Goal: Task Accomplishment & Management: Manage account settings

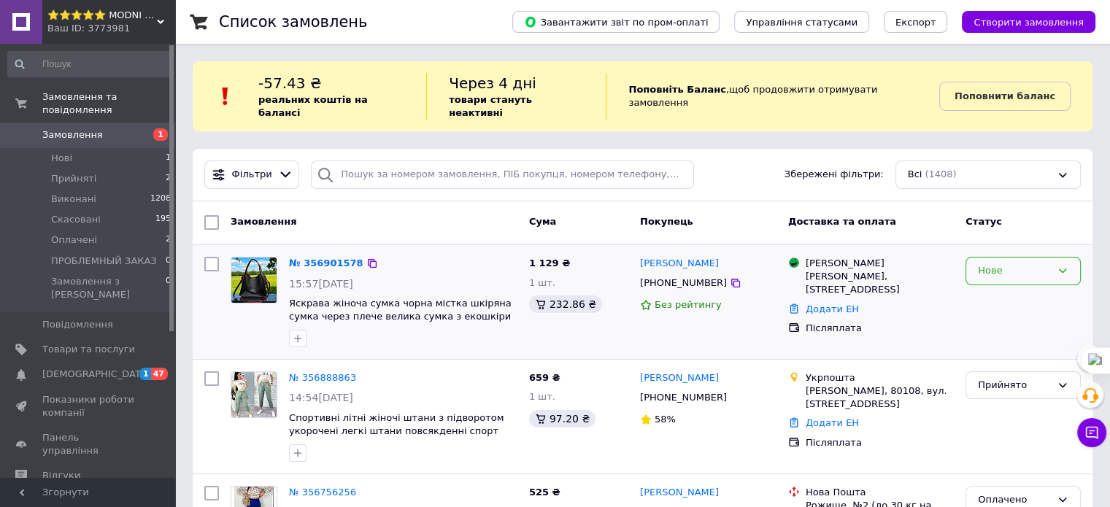
click at [1004, 263] on div "Нове" at bounding box center [1014, 270] width 73 height 15
click at [988, 288] on li "Прийнято" at bounding box center [1023, 301] width 114 height 27
click at [318, 258] on link "№ 356901578" at bounding box center [322, 263] width 67 height 11
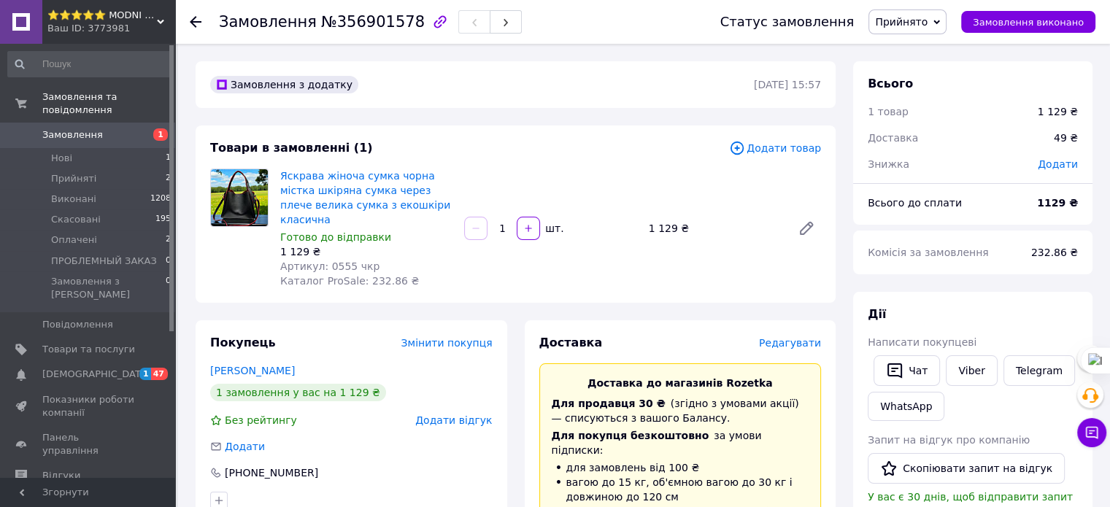
click at [326, 260] on span "Артикул: 0555 чкр" at bounding box center [329, 266] width 99 height 12
click at [325, 260] on span "Артикул: 0555 чкр" at bounding box center [329, 266] width 99 height 12
copy span "0555"
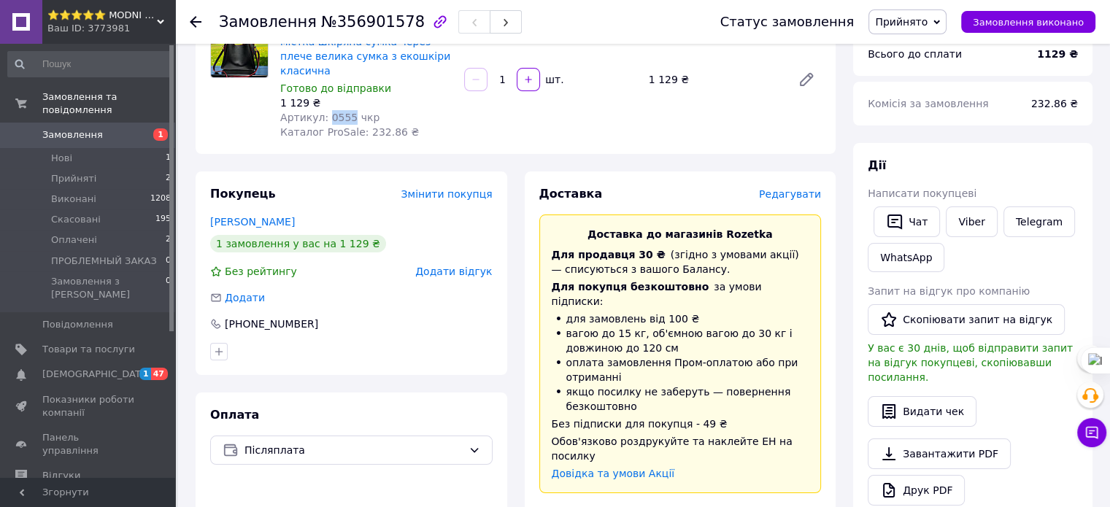
scroll to position [73, 0]
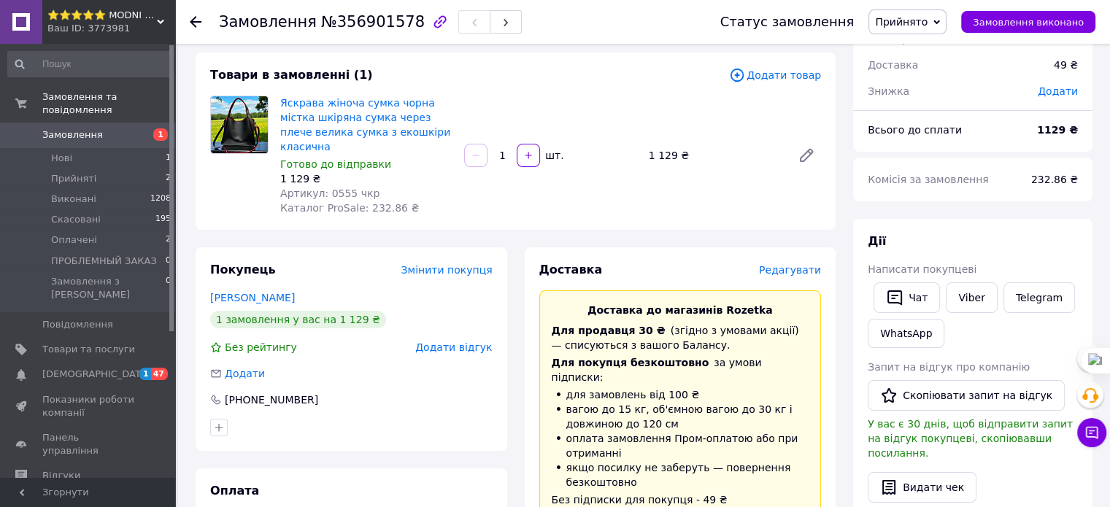
click at [198, 18] on icon at bounding box center [196, 22] width 12 height 12
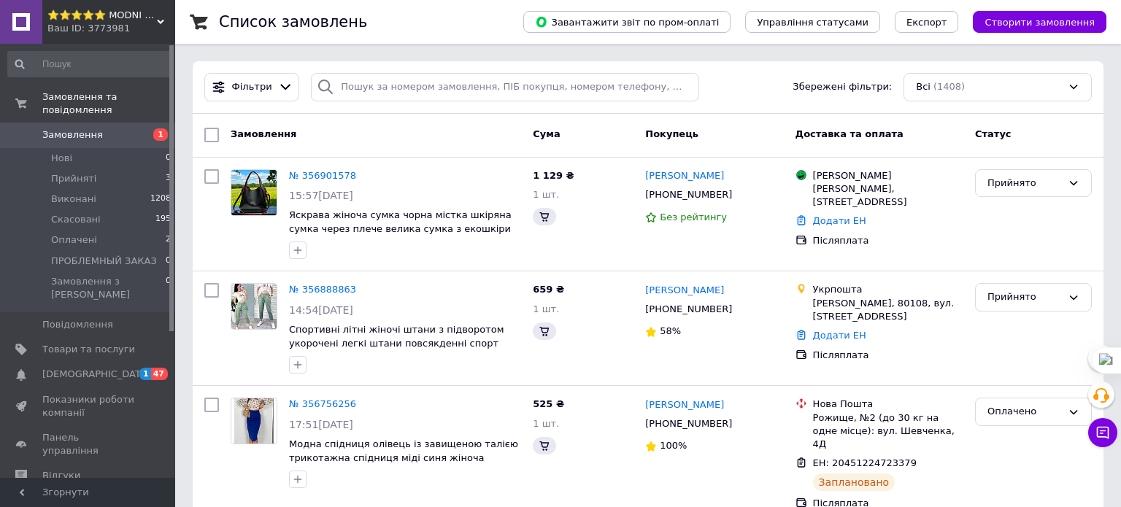
click at [153, 128] on span "1" at bounding box center [160, 134] width 15 height 12
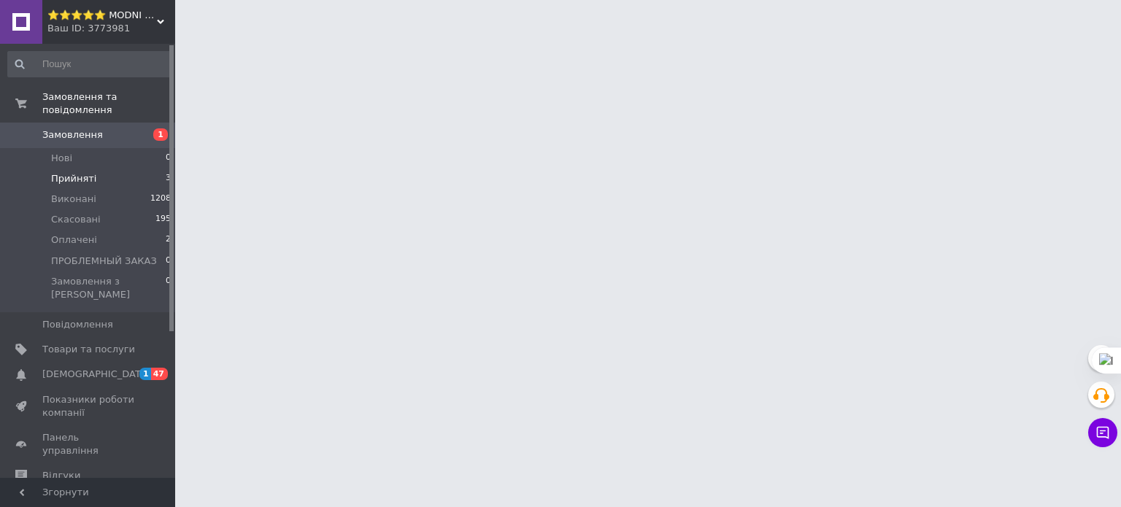
click at [160, 169] on li "Прийняті 3" at bounding box center [89, 179] width 179 height 20
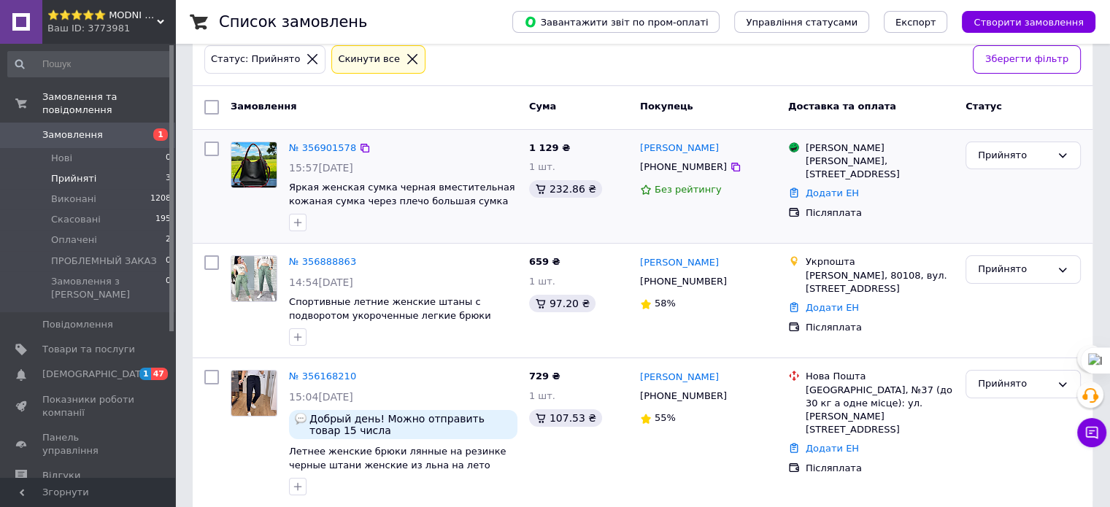
scroll to position [170, 0]
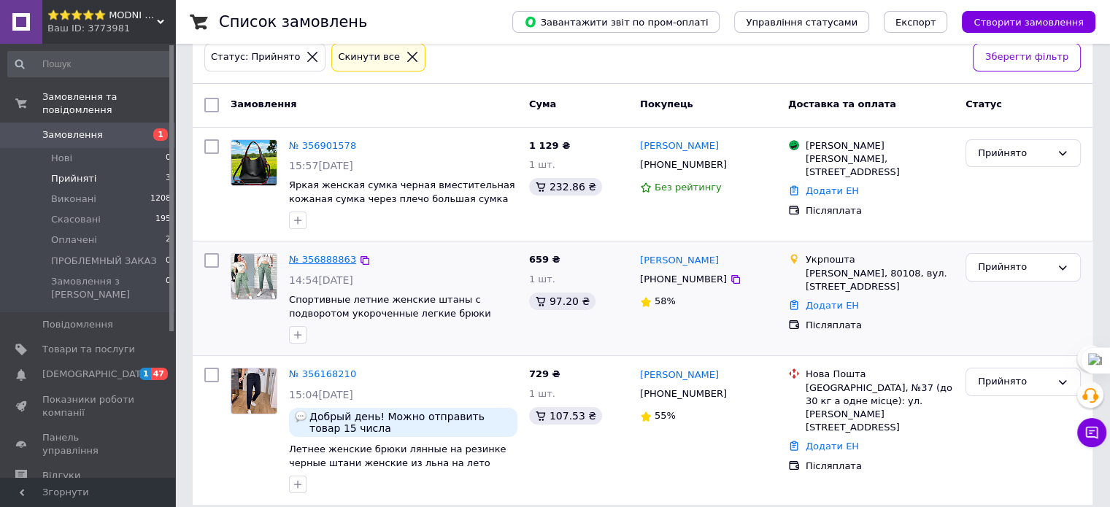
click at [303, 254] on link "№ 356888863" at bounding box center [322, 259] width 67 height 11
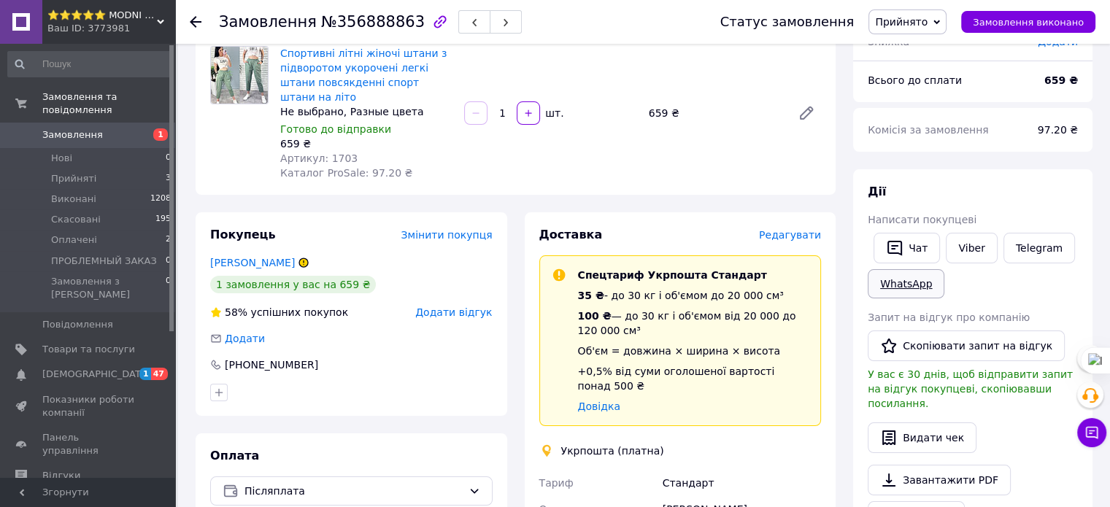
scroll to position [24, 0]
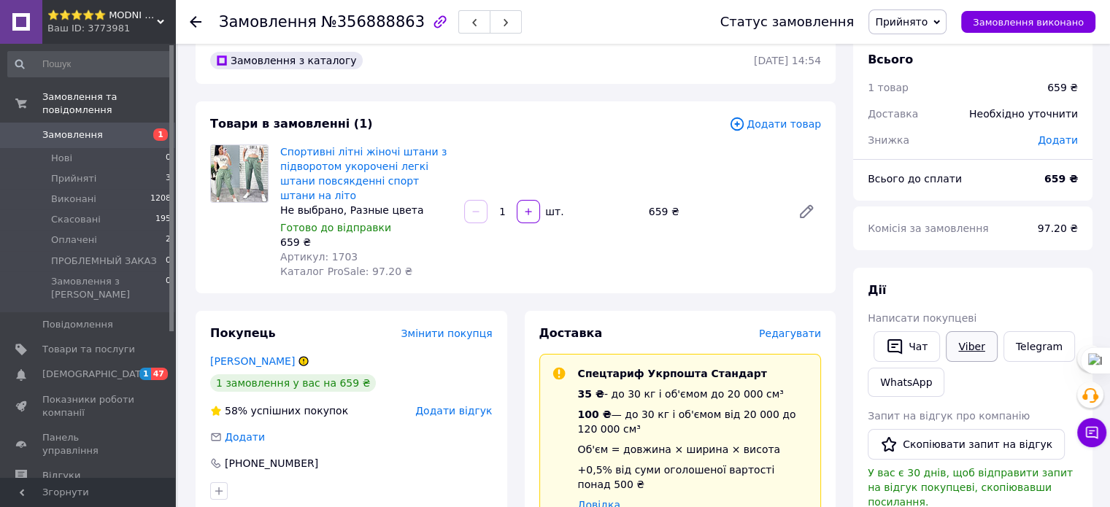
click at [969, 351] on link "Viber" at bounding box center [971, 346] width 51 height 31
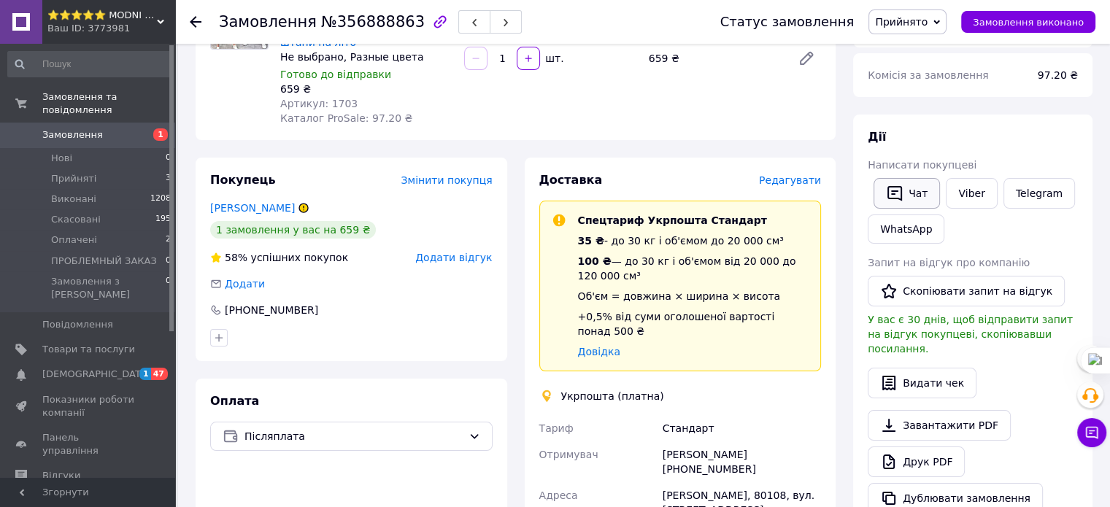
scroll to position [219, 0]
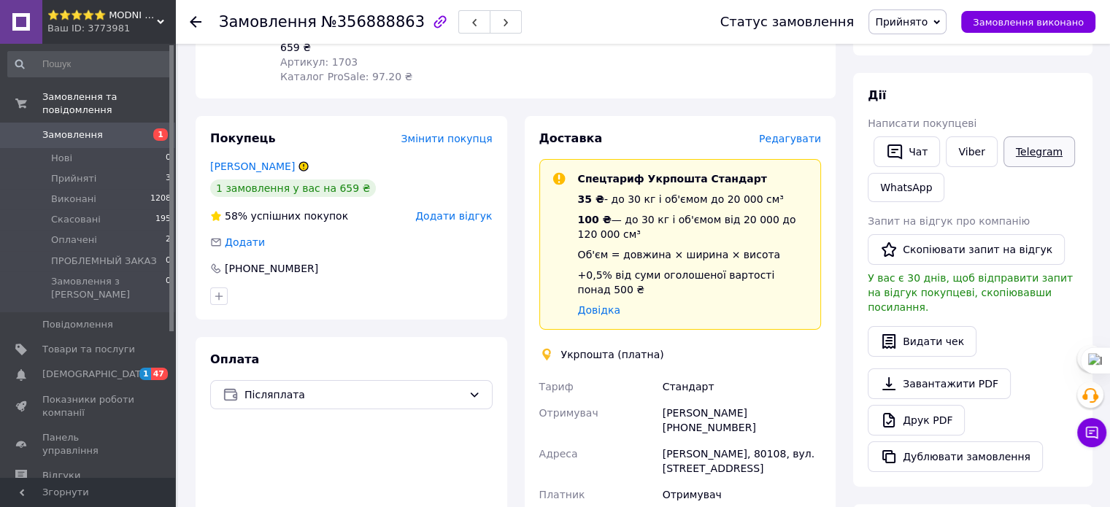
click at [1022, 145] on link "Telegram" at bounding box center [1039, 151] width 72 height 31
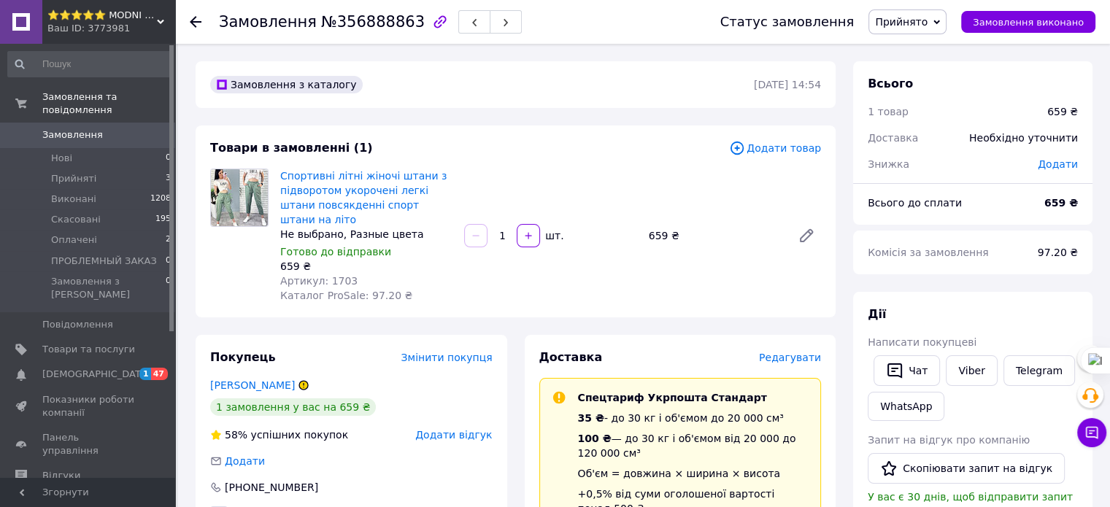
click at [916, 17] on span "Прийнято" at bounding box center [901, 22] width 53 height 12
click at [925, 66] on li "Скасовано" at bounding box center [929, 73] width 120 height 22
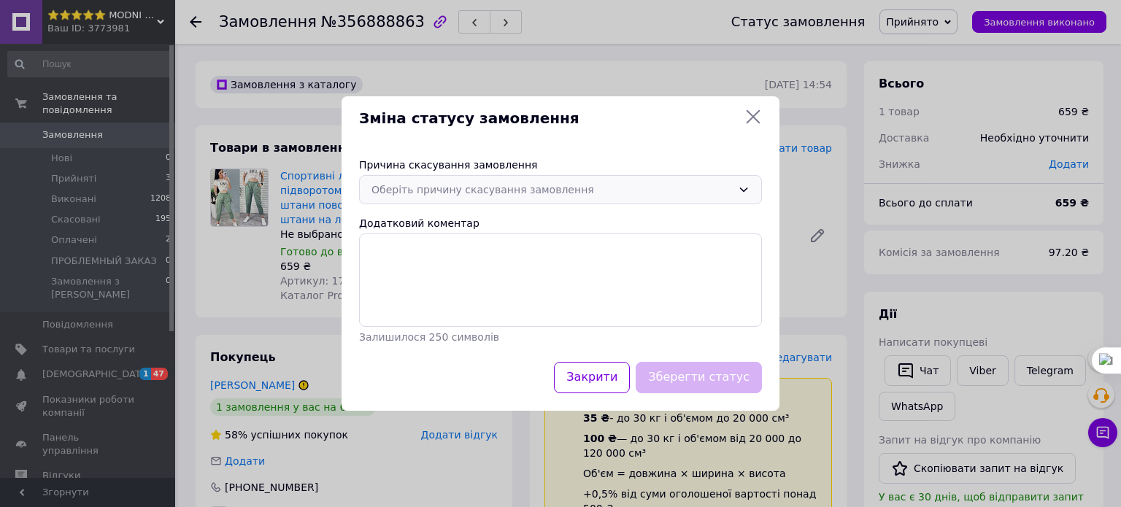
click at [536, 185] on div "Оберіть причину скасування замовлення" at bounding box center [551, 190] width 360 height 16
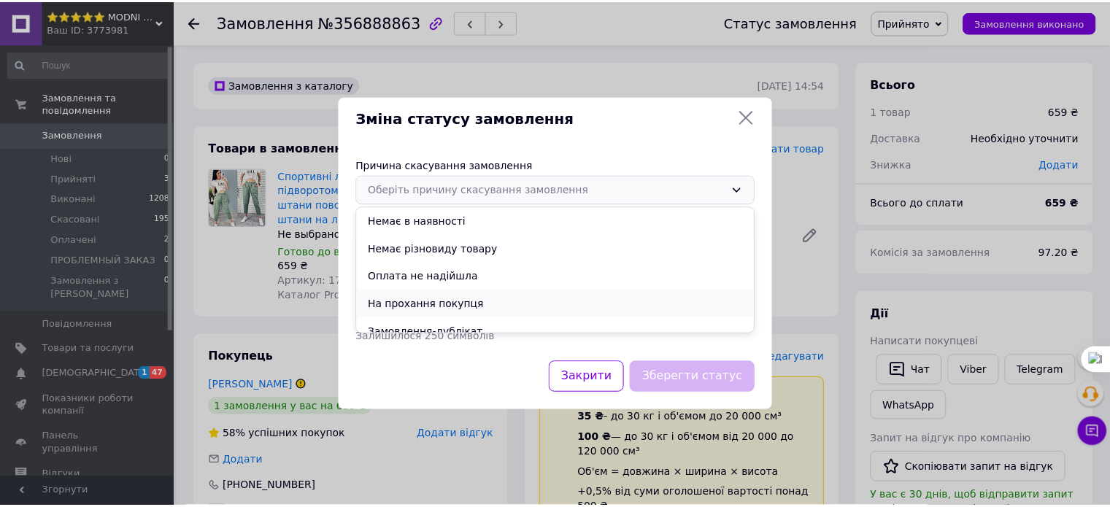
scroll to position [68, 0]
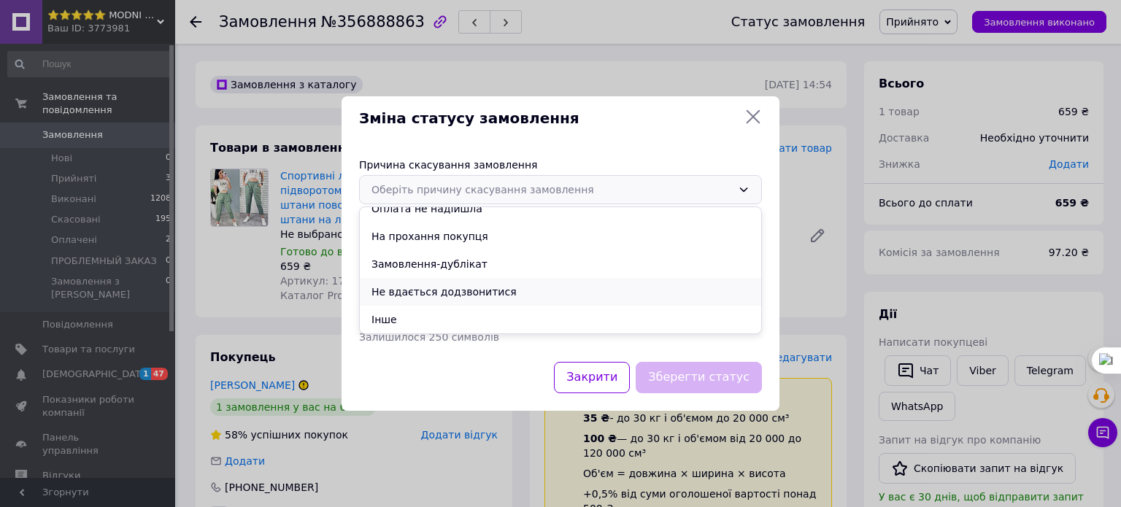
click at [457, 290] on li "Не вдається додзвонитися" at bounding box center [560, 292] width 401 height 28
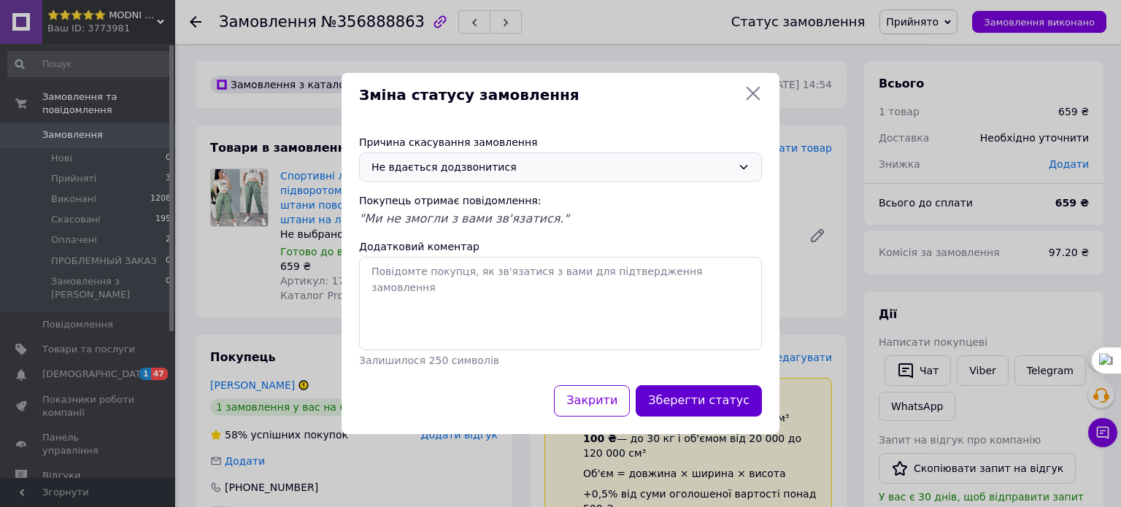
click at [698, 402] on button "Зберегти статус" at bounding box center [699, 400] width 126 height 31
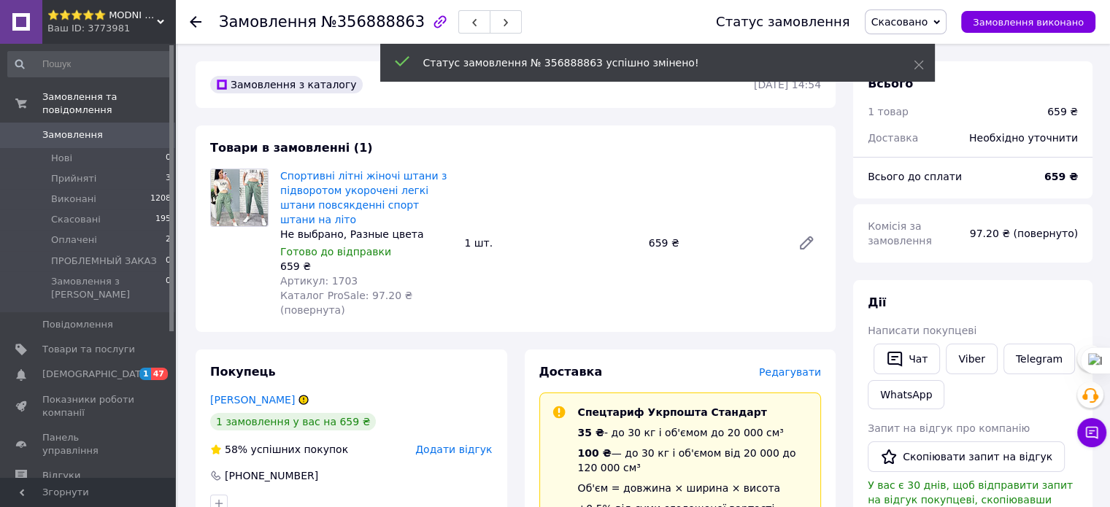
click at [193, 16] on icon at bounding box center [196, 22] width 12 height 12
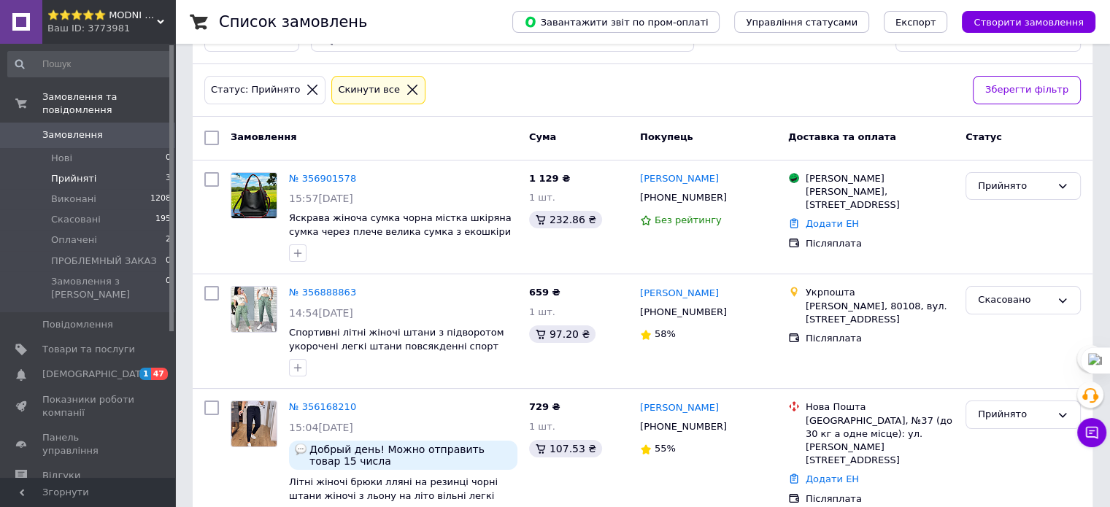
scroll to position [146, 0]
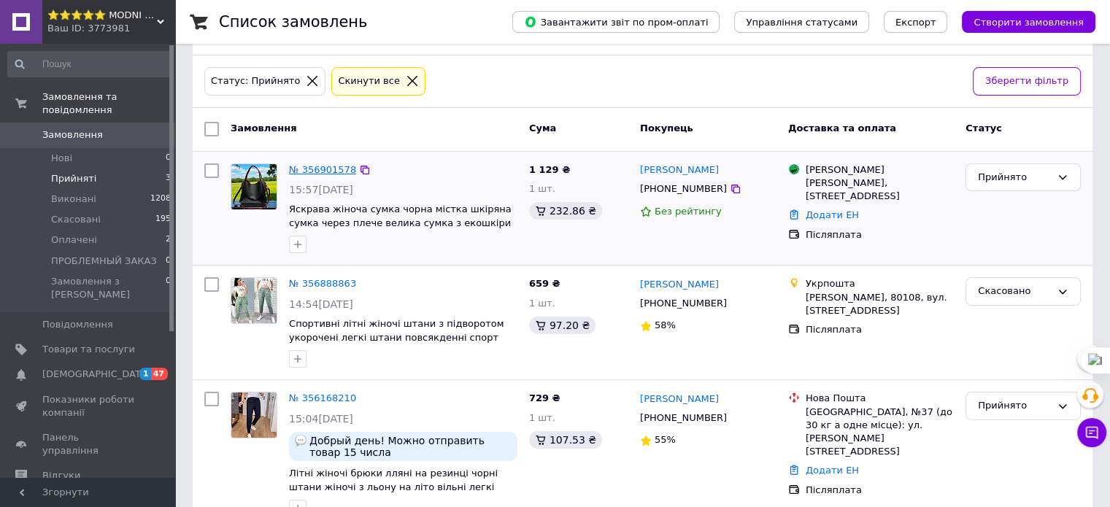
click at [306, 164] on link "№ 356901578" at bounding box center [322, 169] width 67 height 11
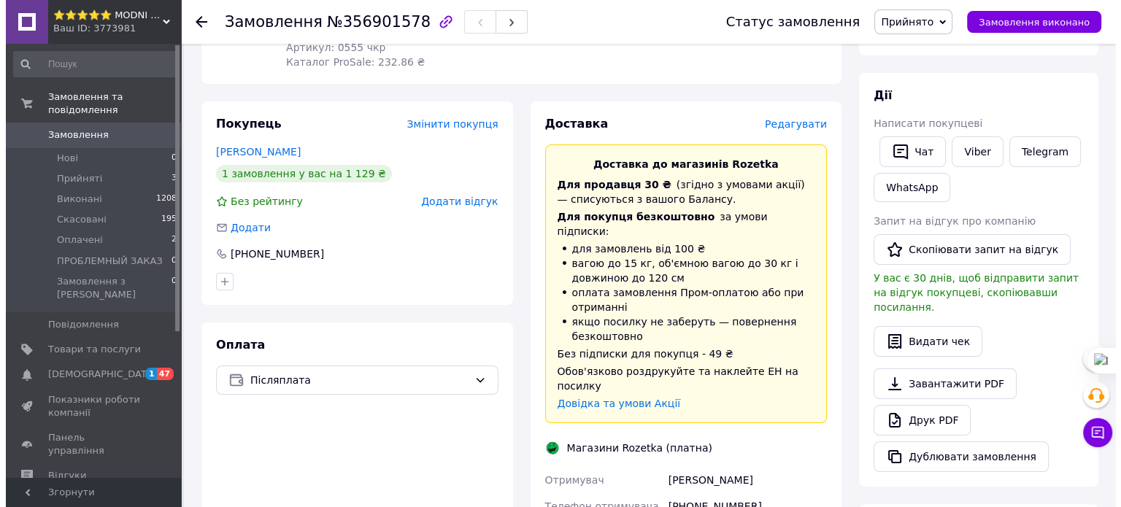
scroll to position [146, 0]
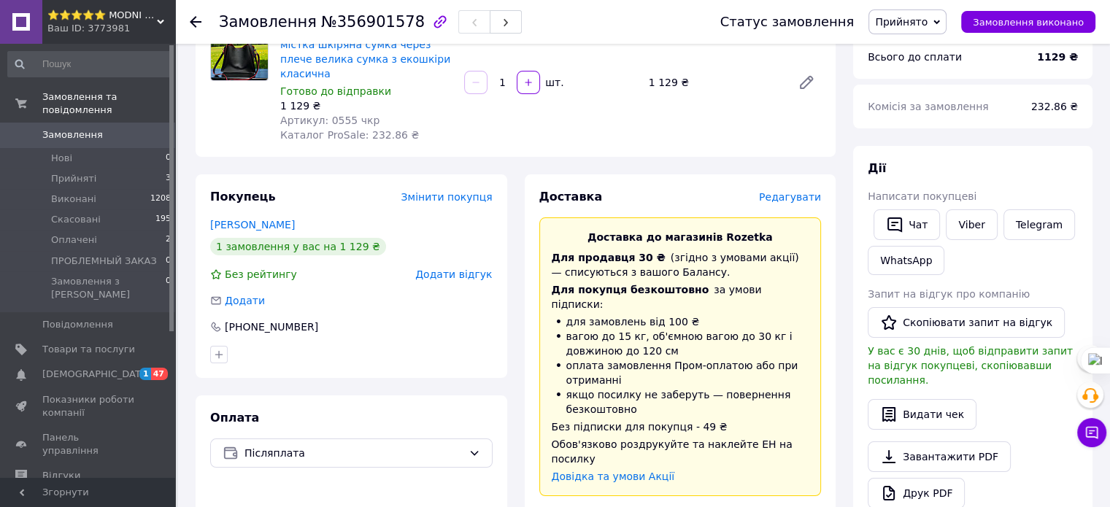
click at [794, 191] on span "Редагувати" at bounding box center [790, 197] width 62 height 12
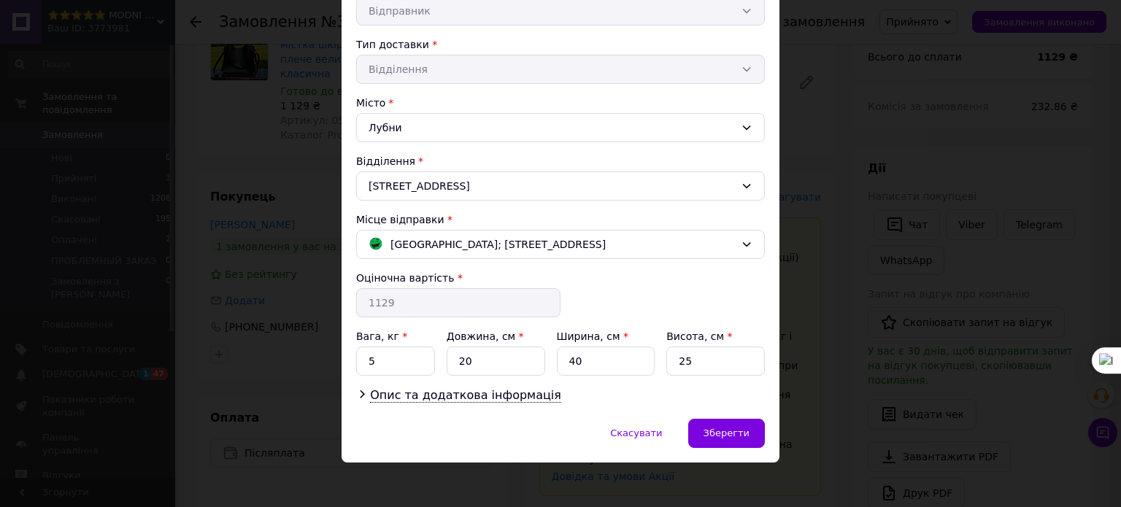
scroll to position [309, 0]
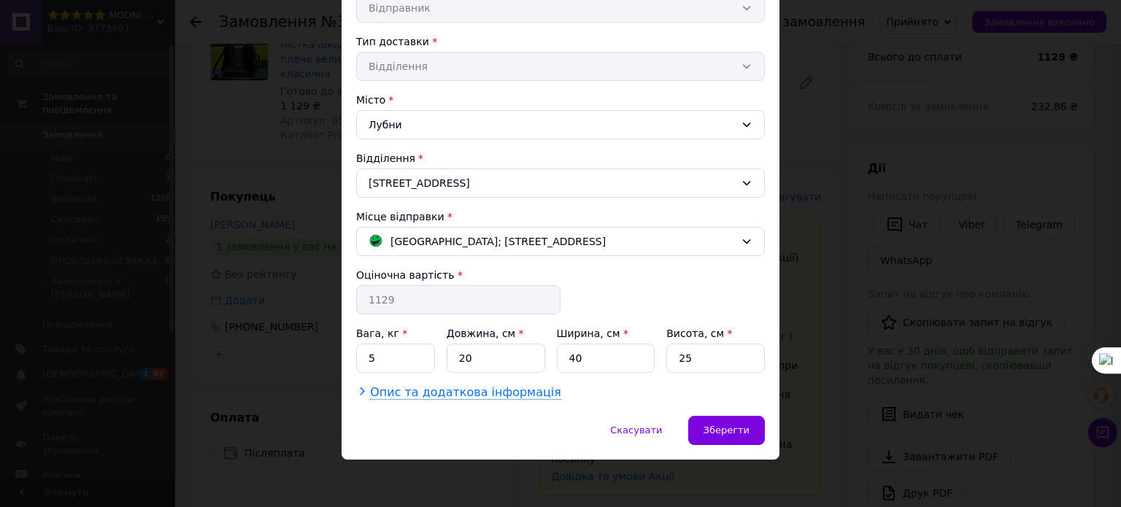
click at [363, 387] on icon at bounding box center [362, 391] width 12 height 12
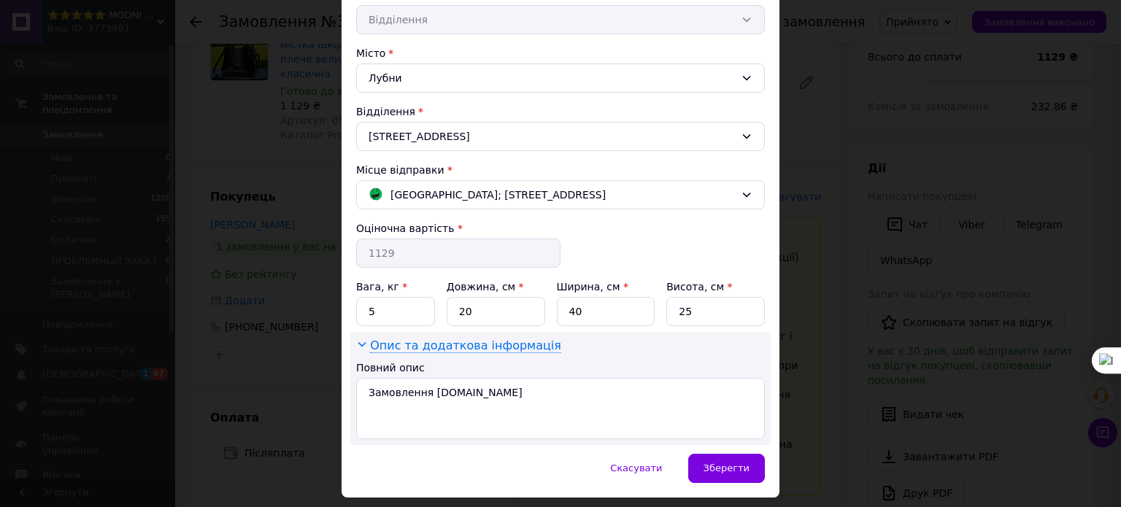
scroll to position [321, 0]
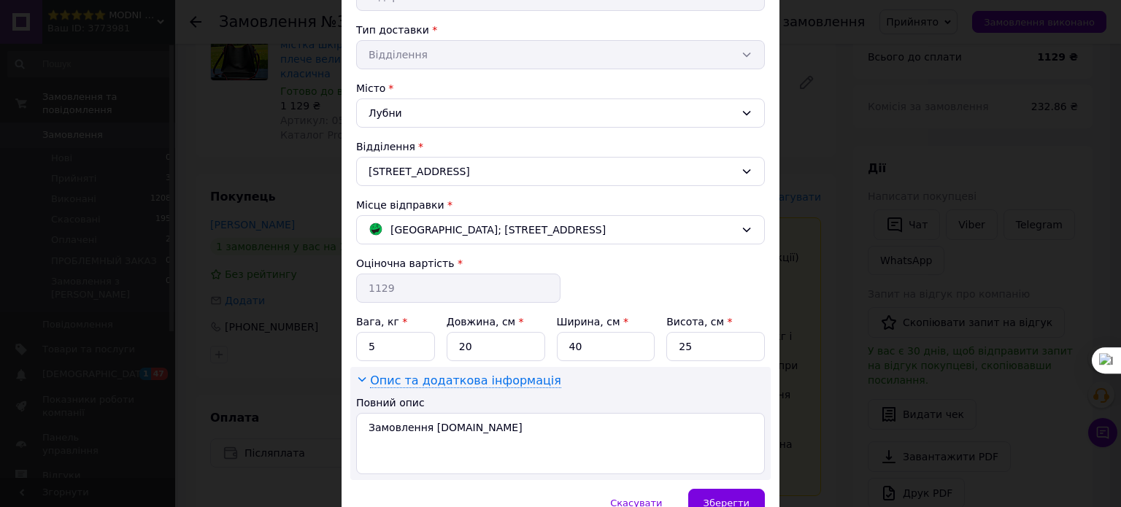
click at [359, 377] on icon at bounding box center [362, 379] width 8 height 4
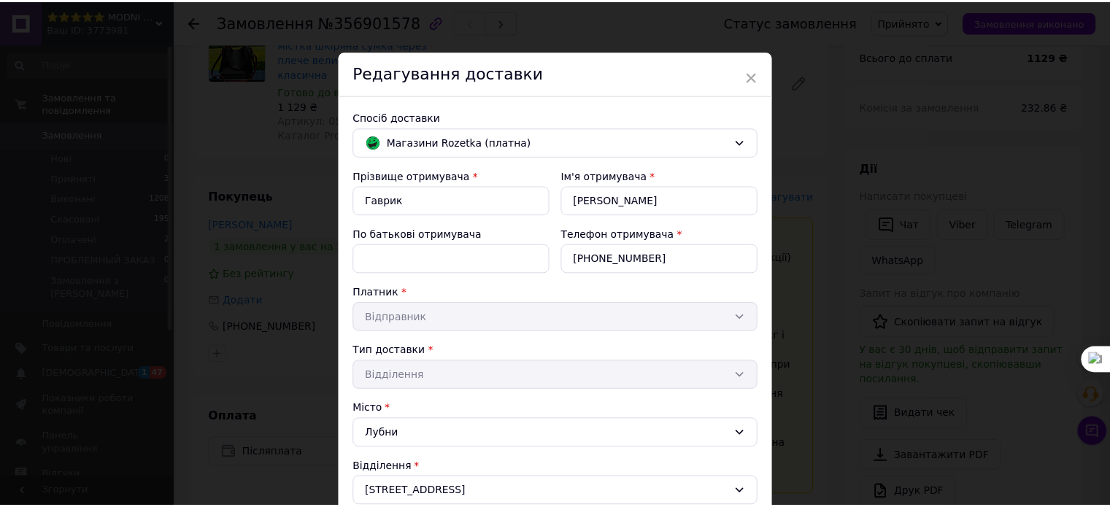
scroll to position [309, 0]
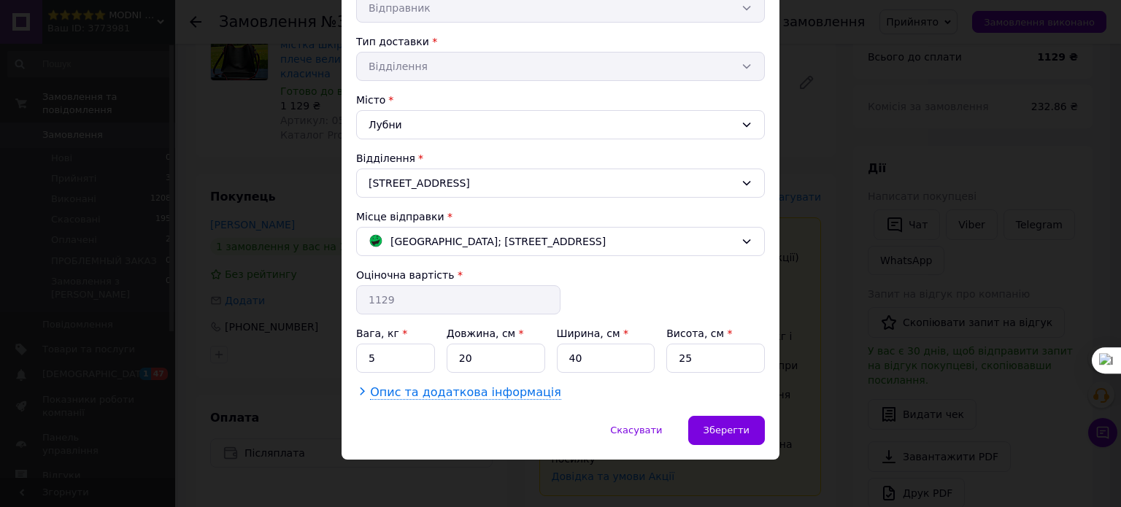
click at [830, 398] on div "× Редагування доставки Спосіб доставки Магазини Rozetka (платна) Прізвище отрим…" at bounding box center [560, 253] width 1121 height 507
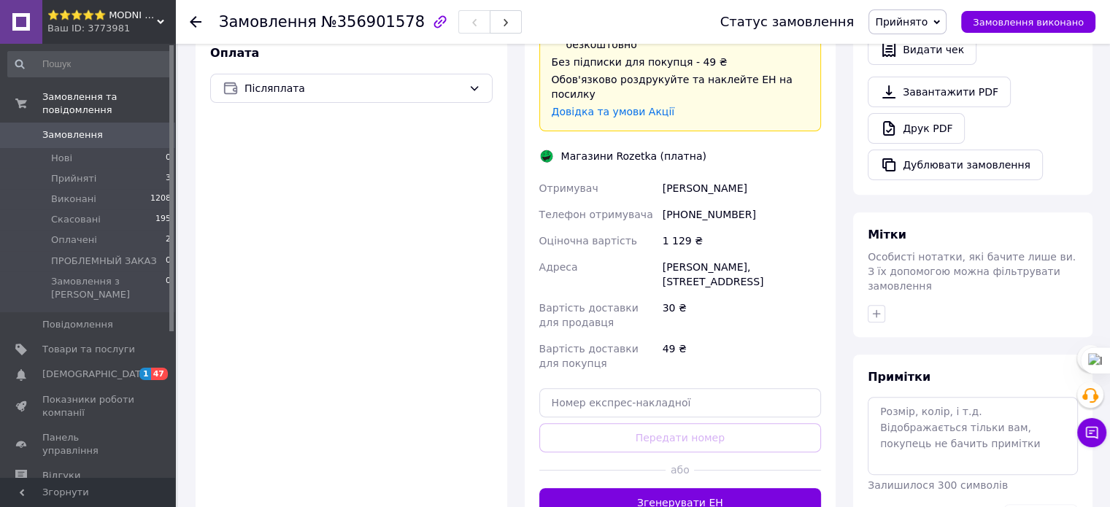
scroll to position [219, 0]
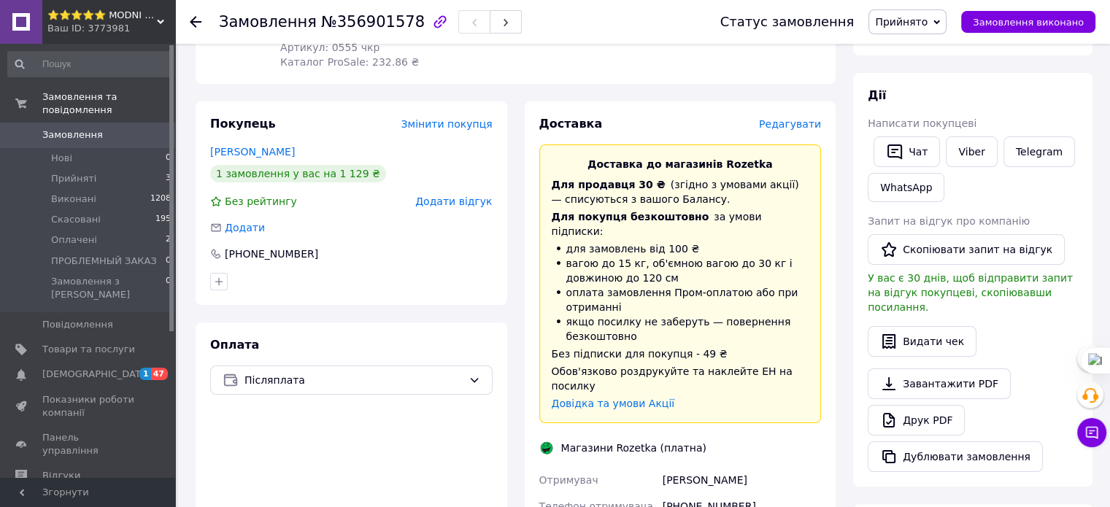
click at [64, 128] on span "Замовлення" at bounding box center [72, 134] width 61 height 13
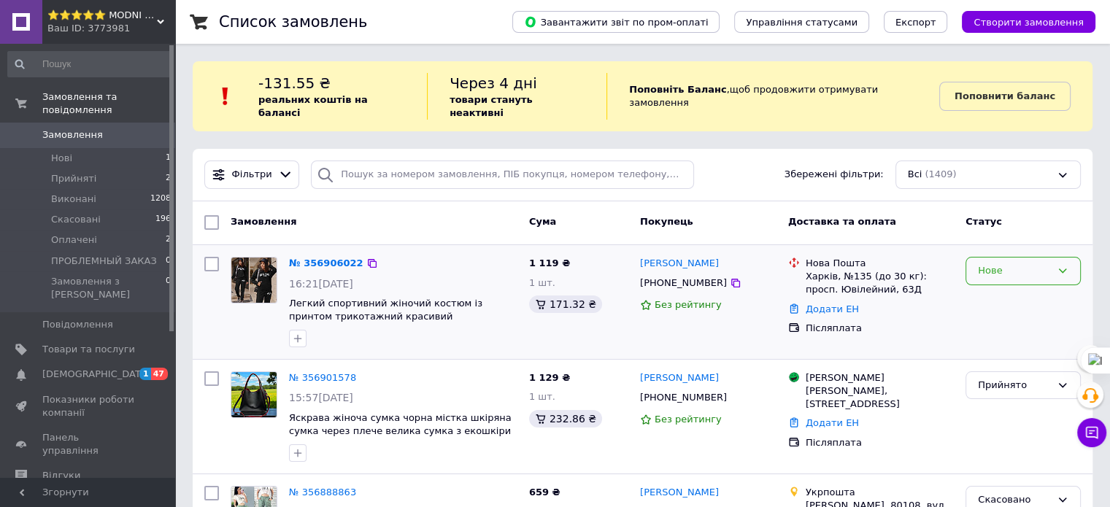
click at [1030, 263] on div "Нове" at bounding box center [1014, 270] width 73 height 15
click at [1011, 288] on li "Прийнято" at bounding box center [1023, 301] width 114 height 27
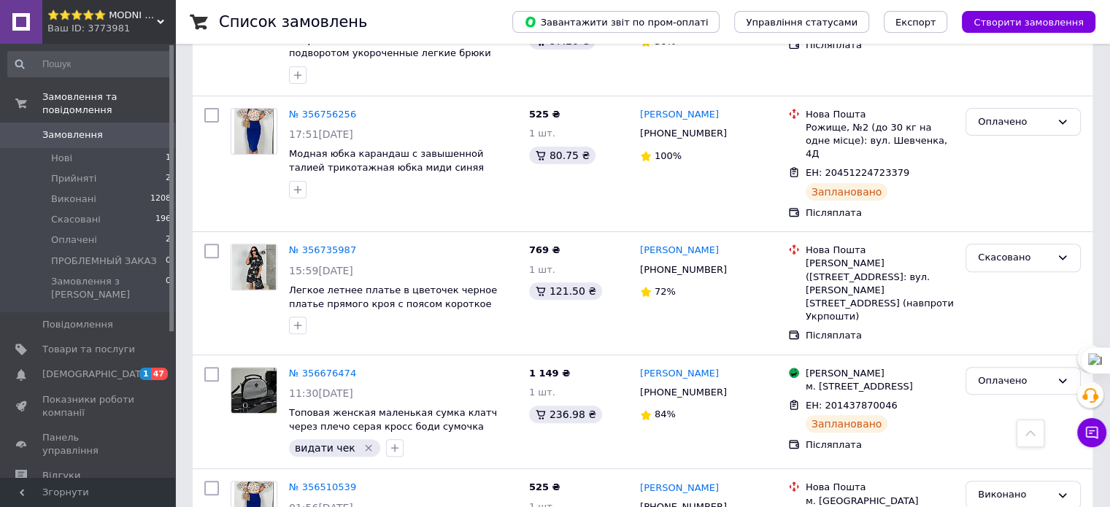
scroll to position [511, 0]
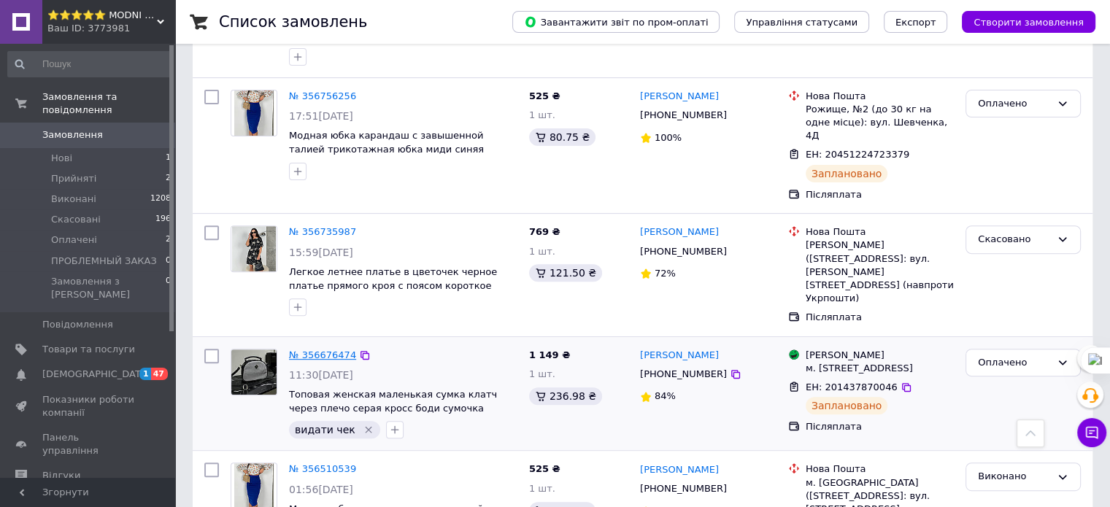
click at [324, 350] on link "№ 356676474" at bounding box center [322, 355] width 67 height 11
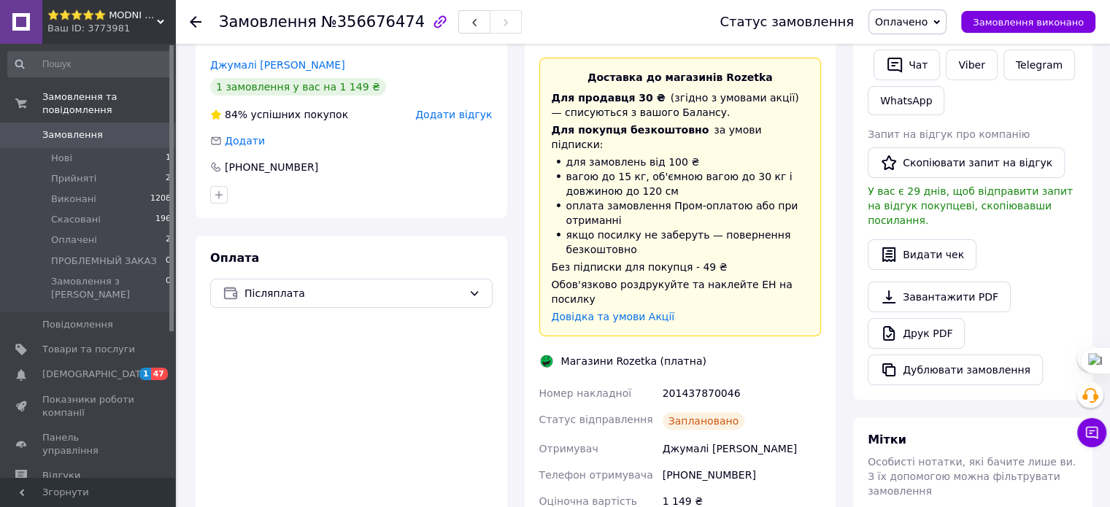
scroll to position [365, 0]
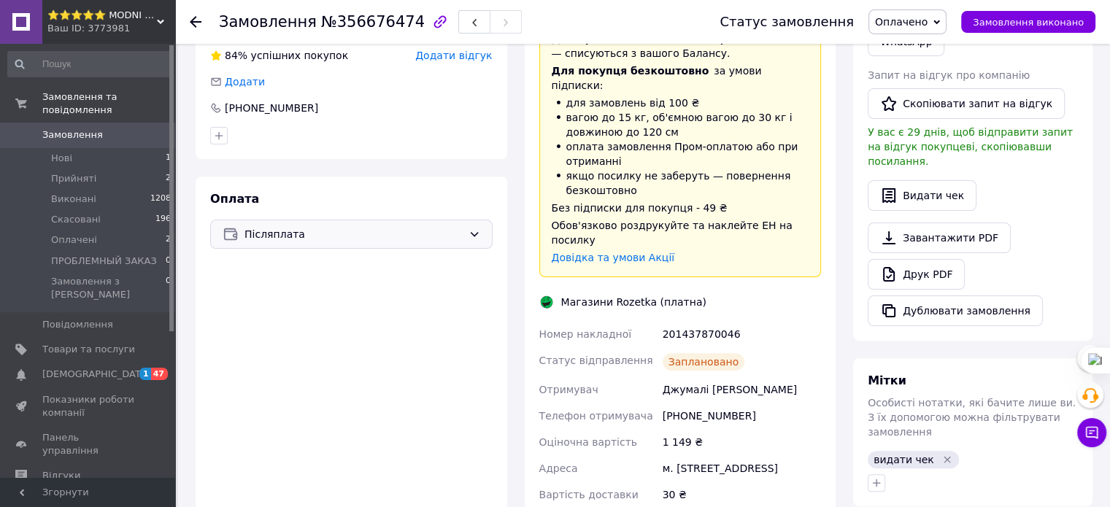
click at [387, 226] on span "Післяплата" at bounding box center [353, 234] width 218 height 16
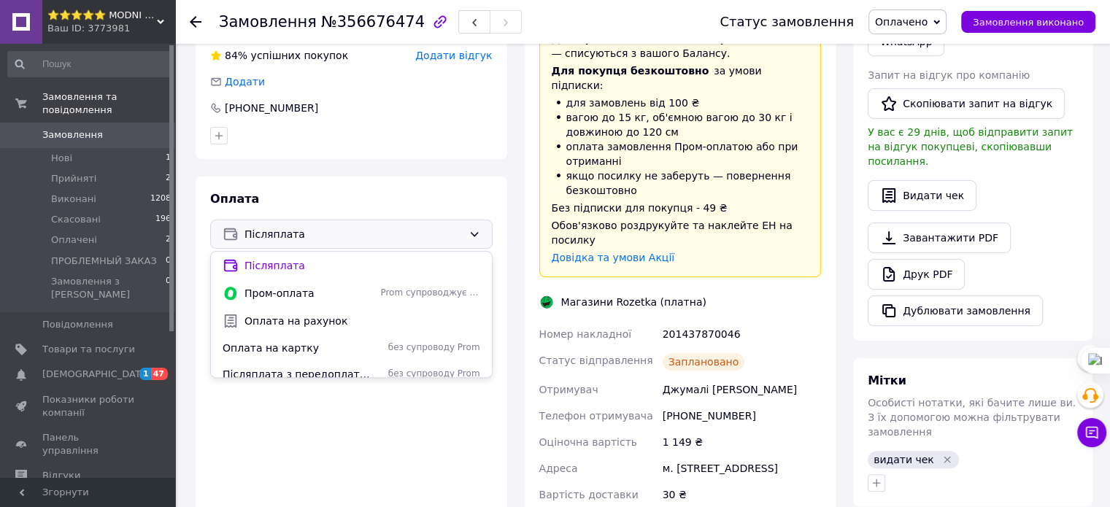
click at [437, 158] on div "Покупець Змінити покупця Джумалі [PERSON_NAME] 1 замовлення у вас на 1 149 ₴ 84…" at bounding box center [352, 286] width 312 height 663
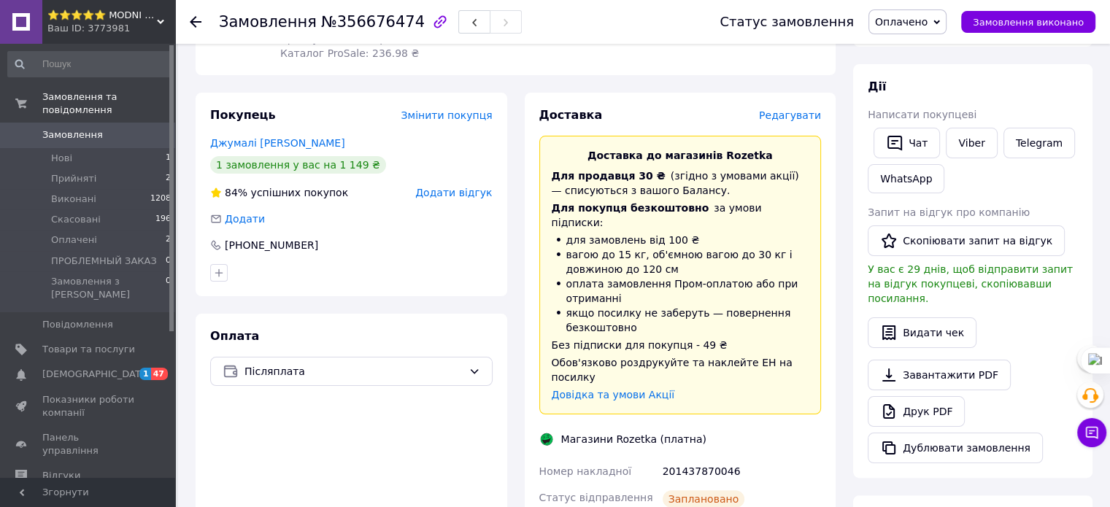
scroll to position [219, 0]
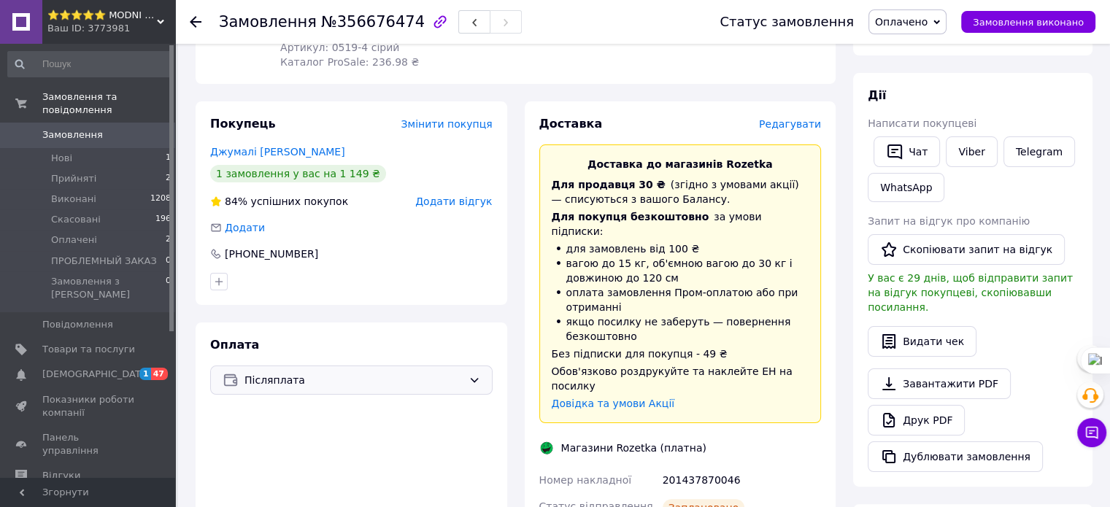
click at [379, 372] on span "Післяплата" at bounding box center [353, 380] width 218 height 16
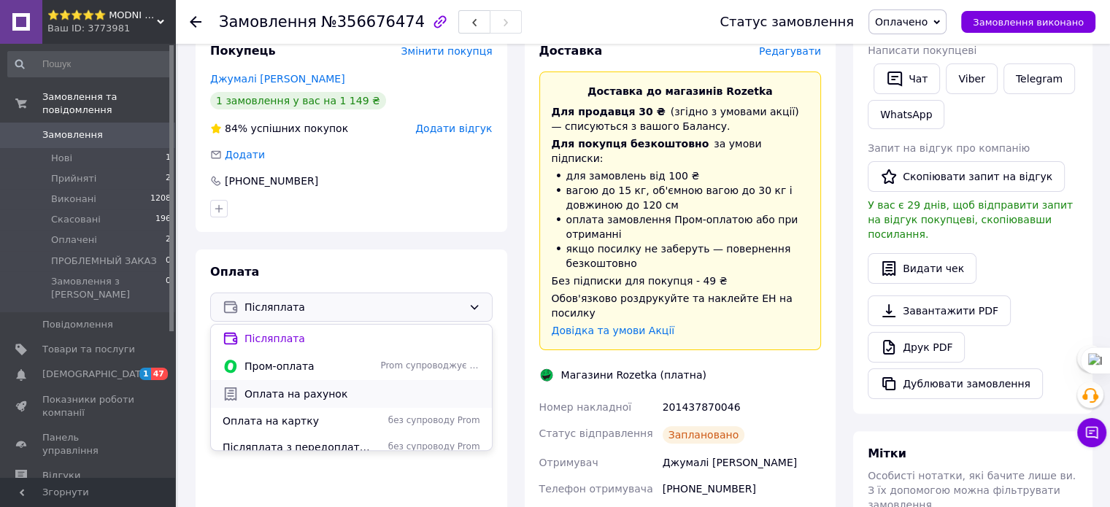
scroll to position [10, 0]
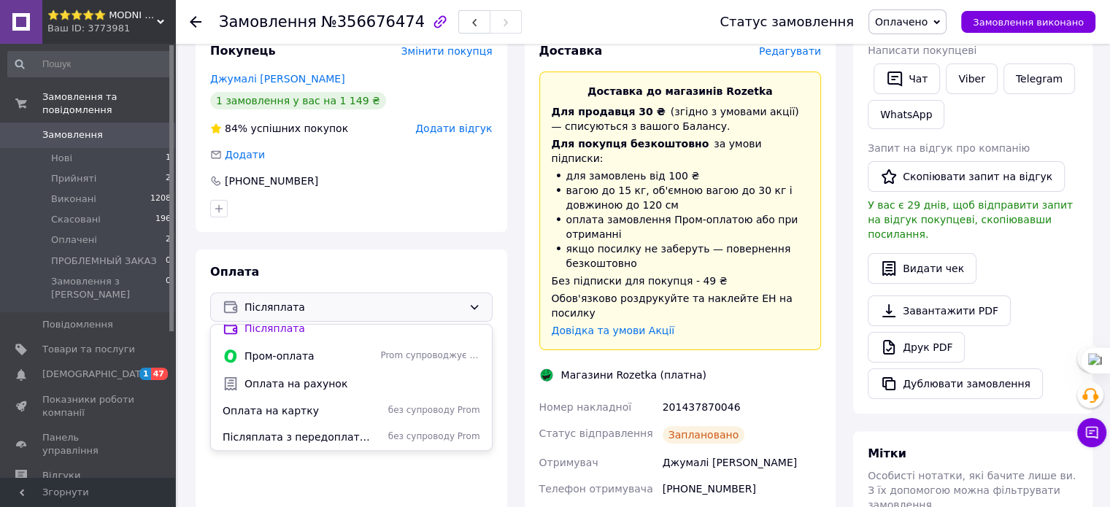
click at [442, 299] on span "Післяплата" at bounding box center [353, 307] width 218 height 16
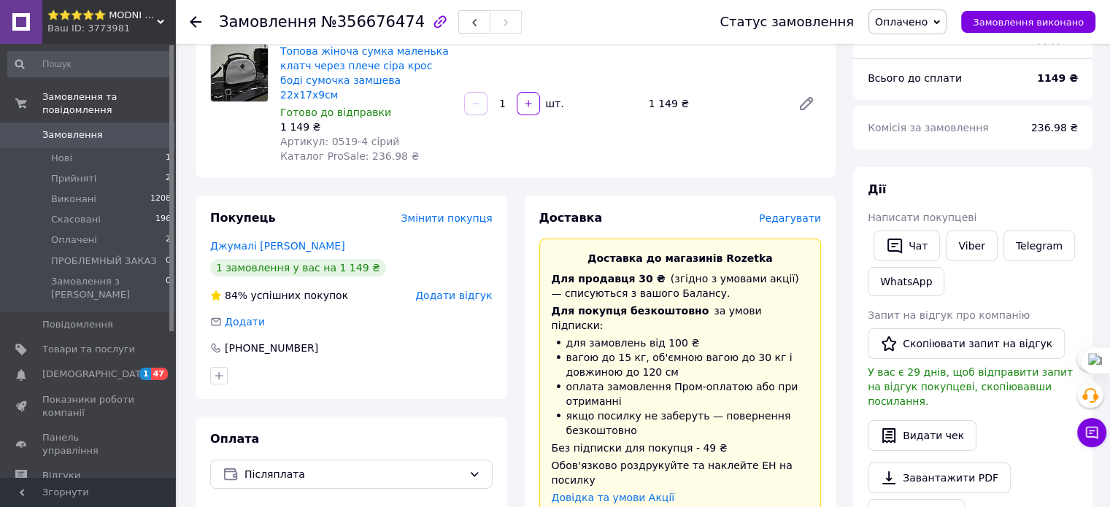
scroll to position [0, 0]
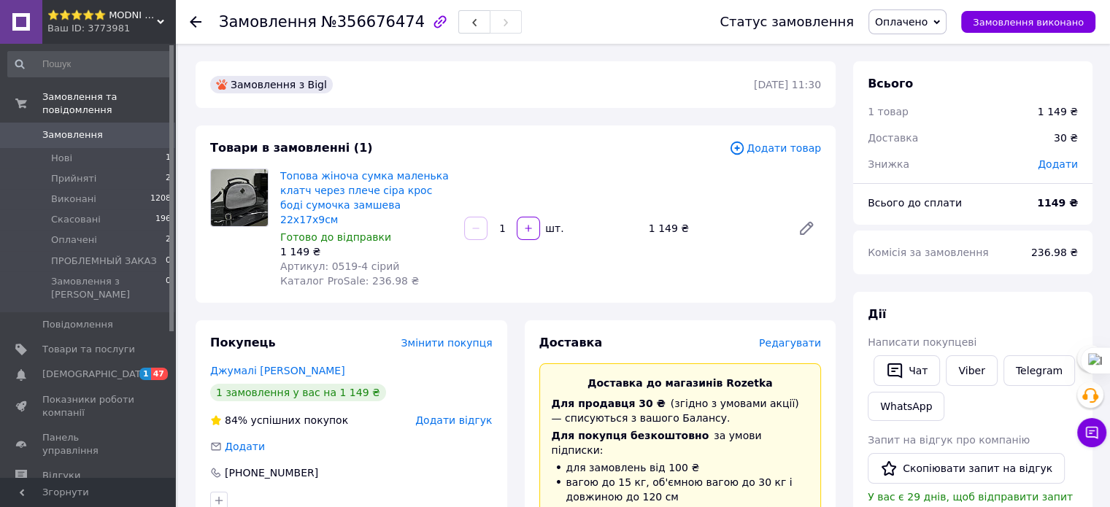
click at [198, 23] on icon at bounding box center [196, 22] width 12 height 12
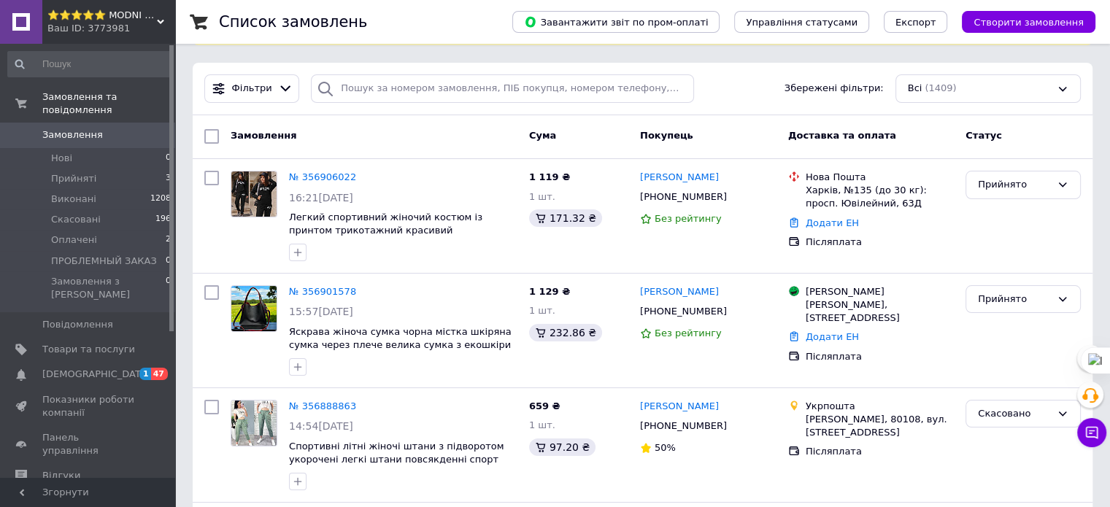
scroll to position [73, 0]
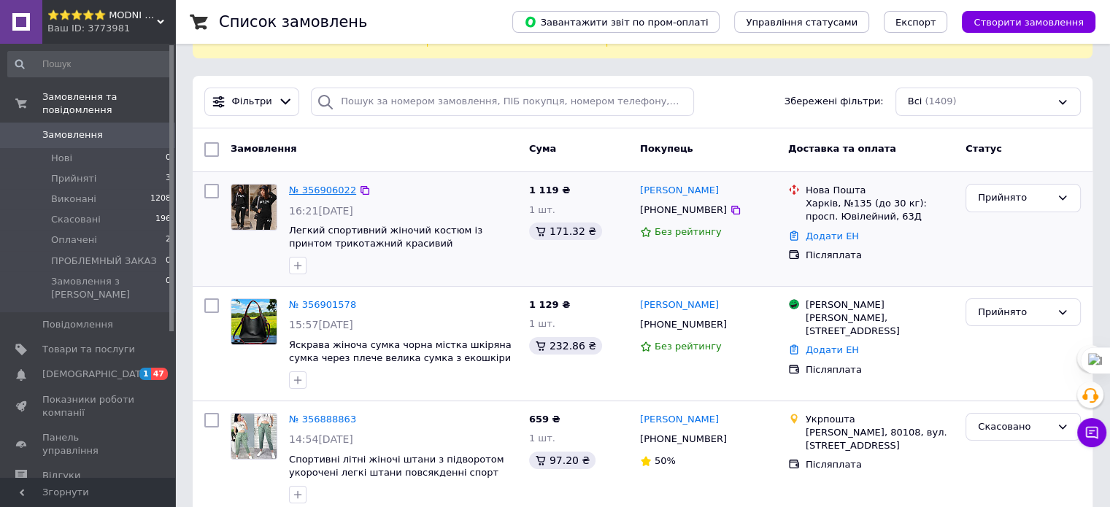
click at [301, 185] on link "№ 356906022" at bounding box center [322, 190] width 67 height 11
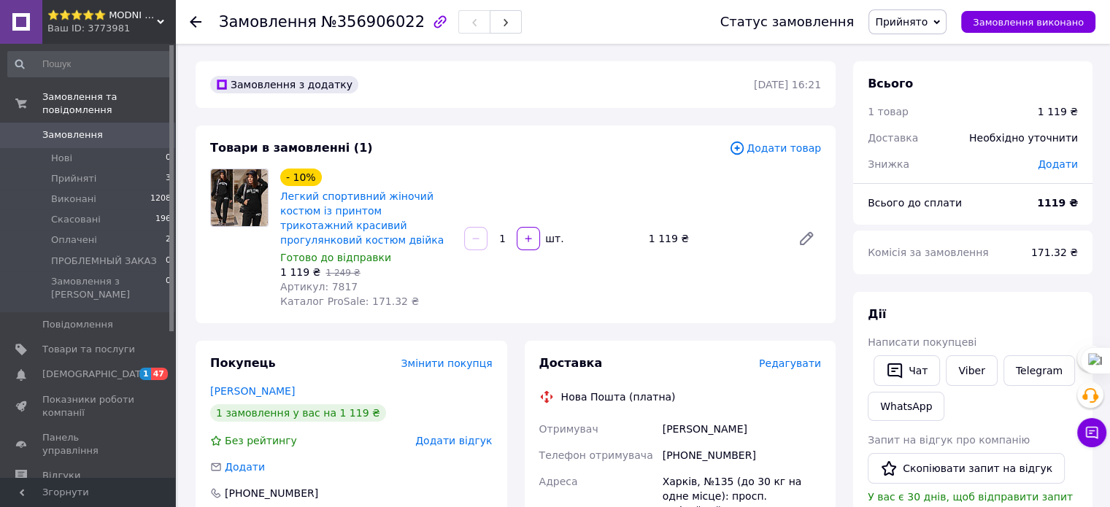
click at [339, 287] on span "Артикул: 7817" at bounding box center [318, 287] width 77 height 12
copy span "7817"
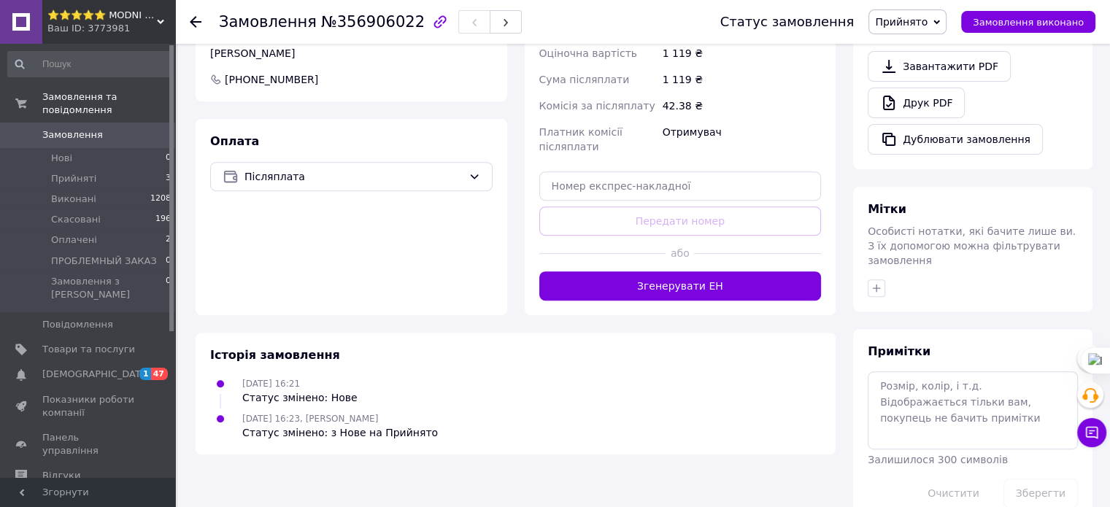
scroll to position [537, 0]
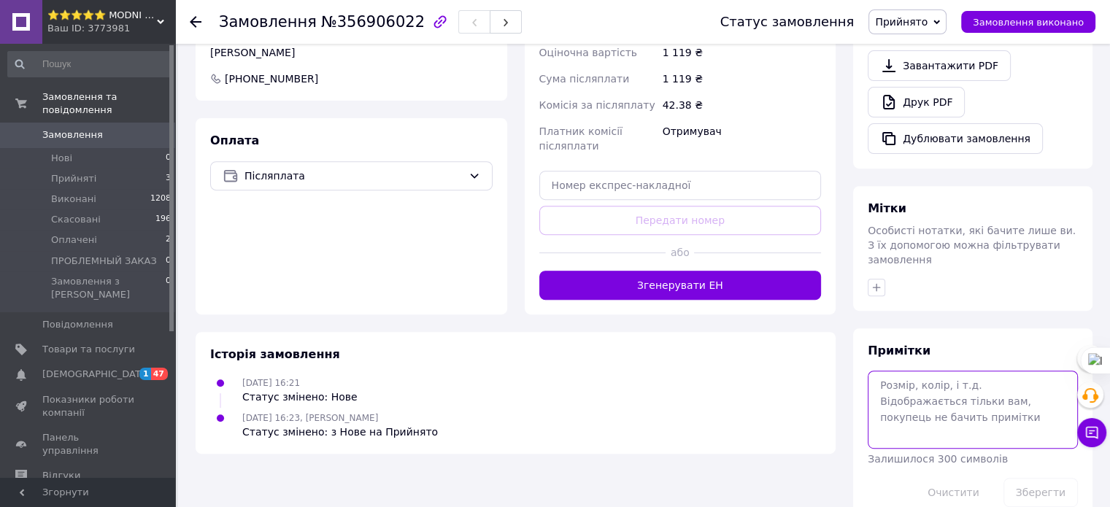
click at [951, 382] on textarea at bounding box center [973, 409] width 210 height 77
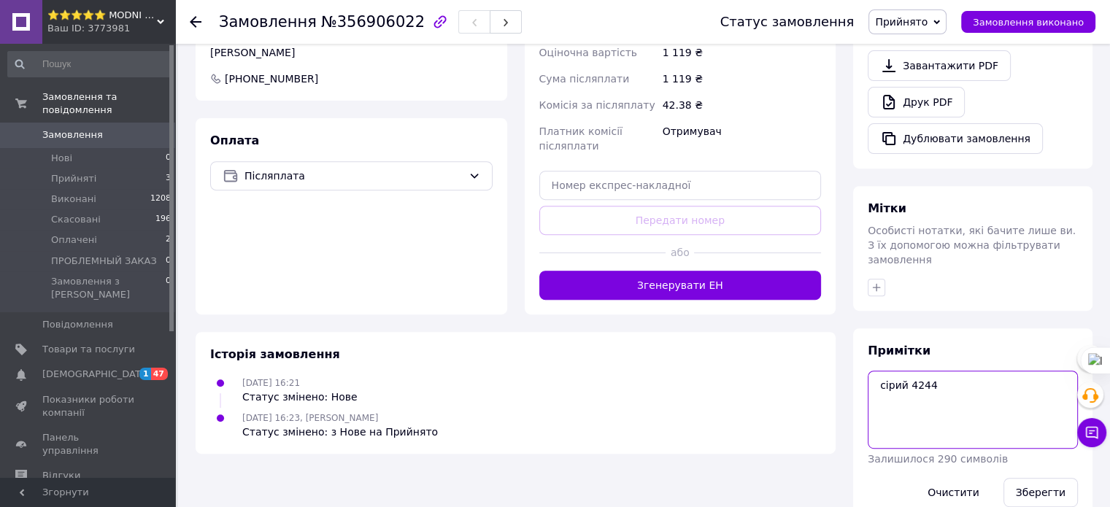
click at [918, 371] on textarea "сірий 4244" at bounding box center [973, 409] width 210 height 77
type textarea "сірий 42-44"
click at [1032, 478] on button "Зберегти" at bounding box center [1040, 492] width 74 height 29
